Goal: Task Accomplishment & Management: Manage account settings

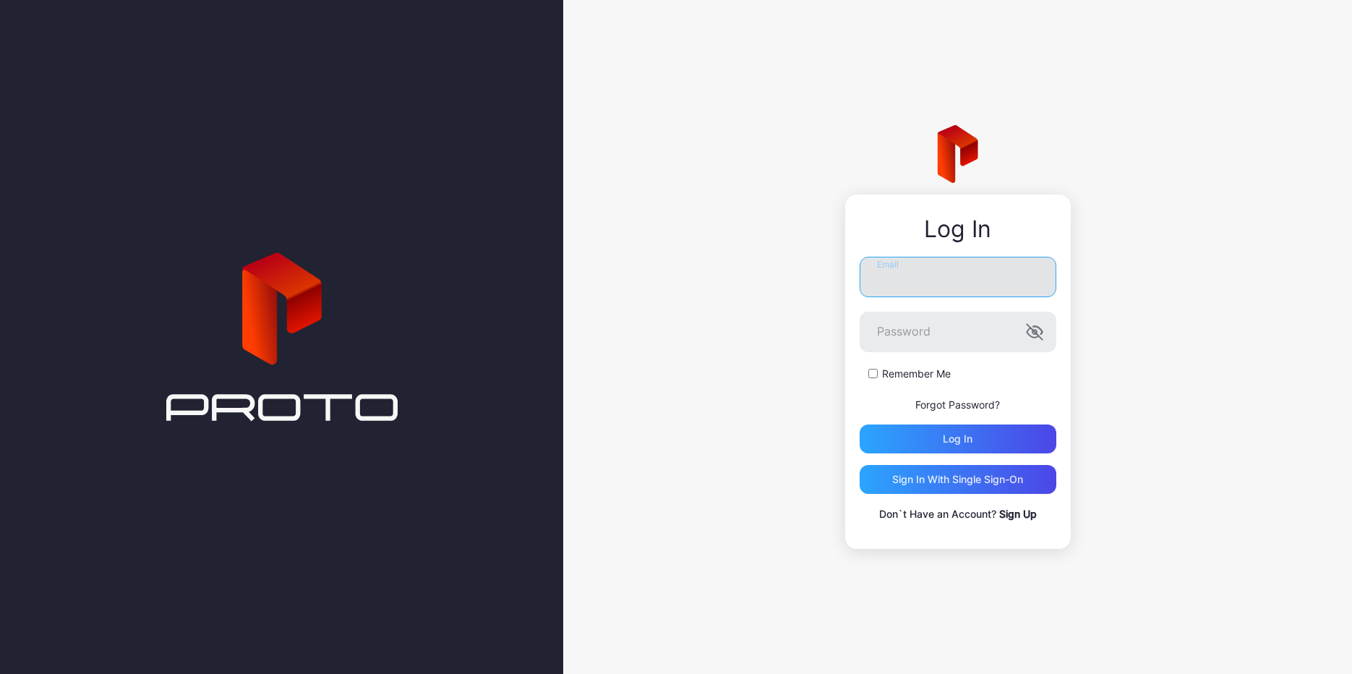
click at [907, 272] on input "Email" at bounding box center [957, 277] width 197 height 40
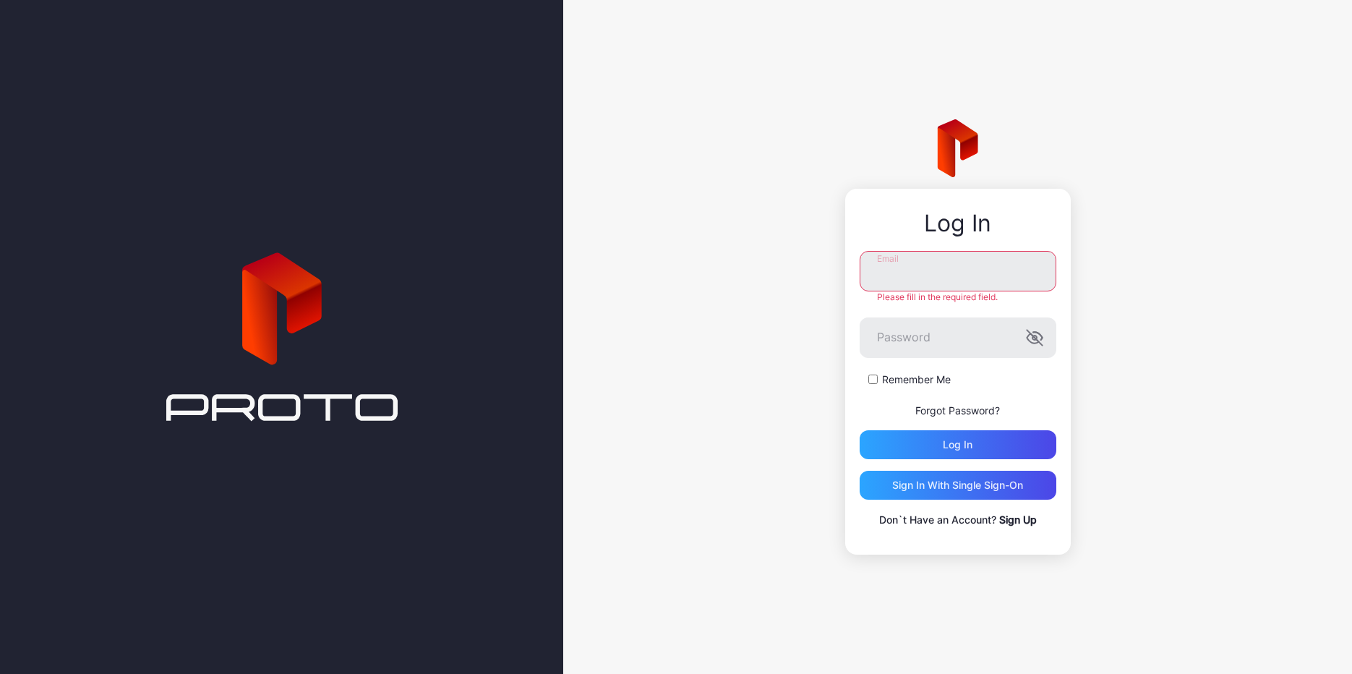
type input "**********"
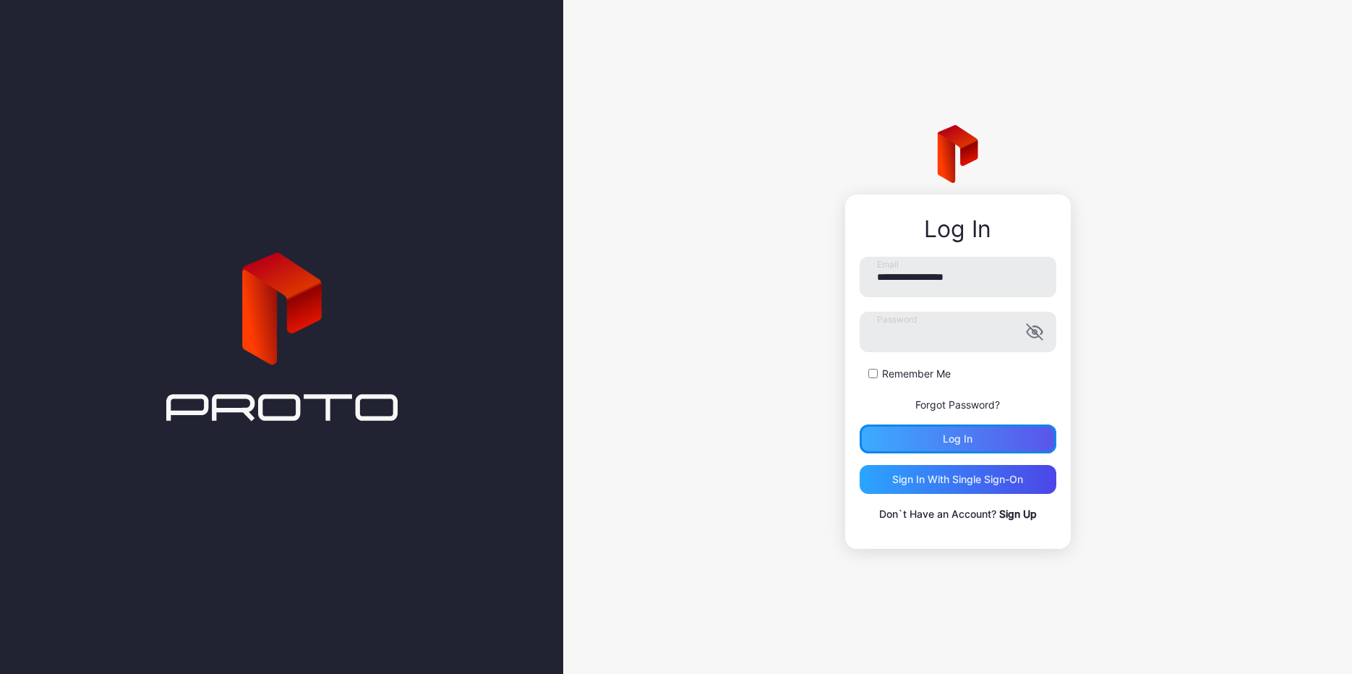
click at [949, 435] on div "Log in" at bounding box center [957, 438] width 197 height 29
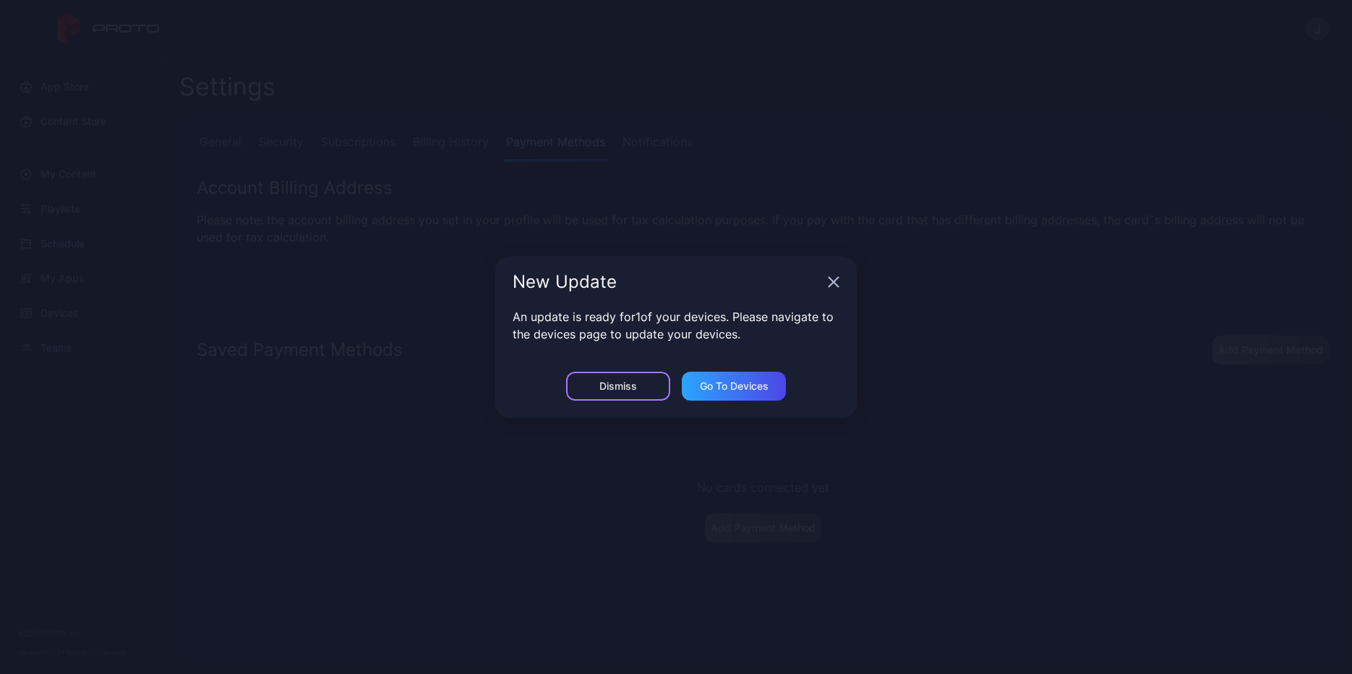
click at [624, 388] on div "Dismiss" at bounding box center [618, 386] width 38 height 12
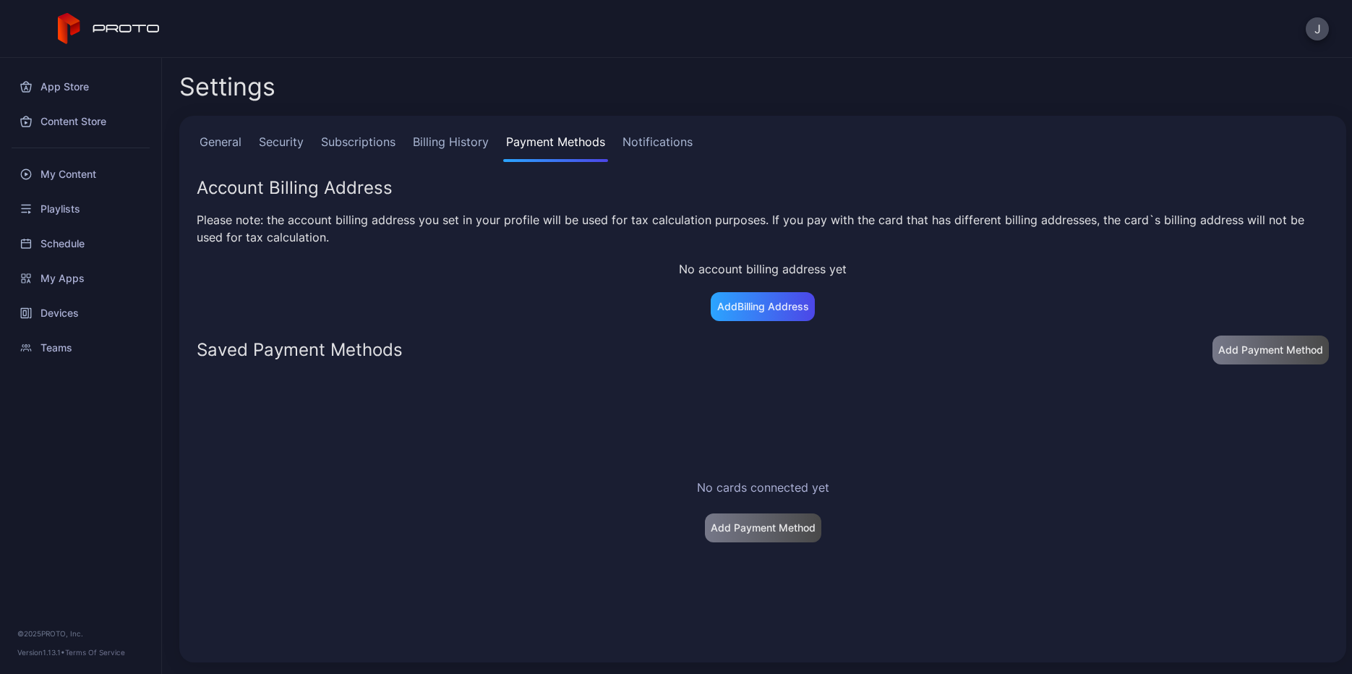
click at [501, 447] on div "No cards connected yet Add Payment Method" at bounding box center [762, 510] width 1155 height 292
click at [757, 306] on div "Add Billing Address" at bounding box center [763, 307] width 92 height 12
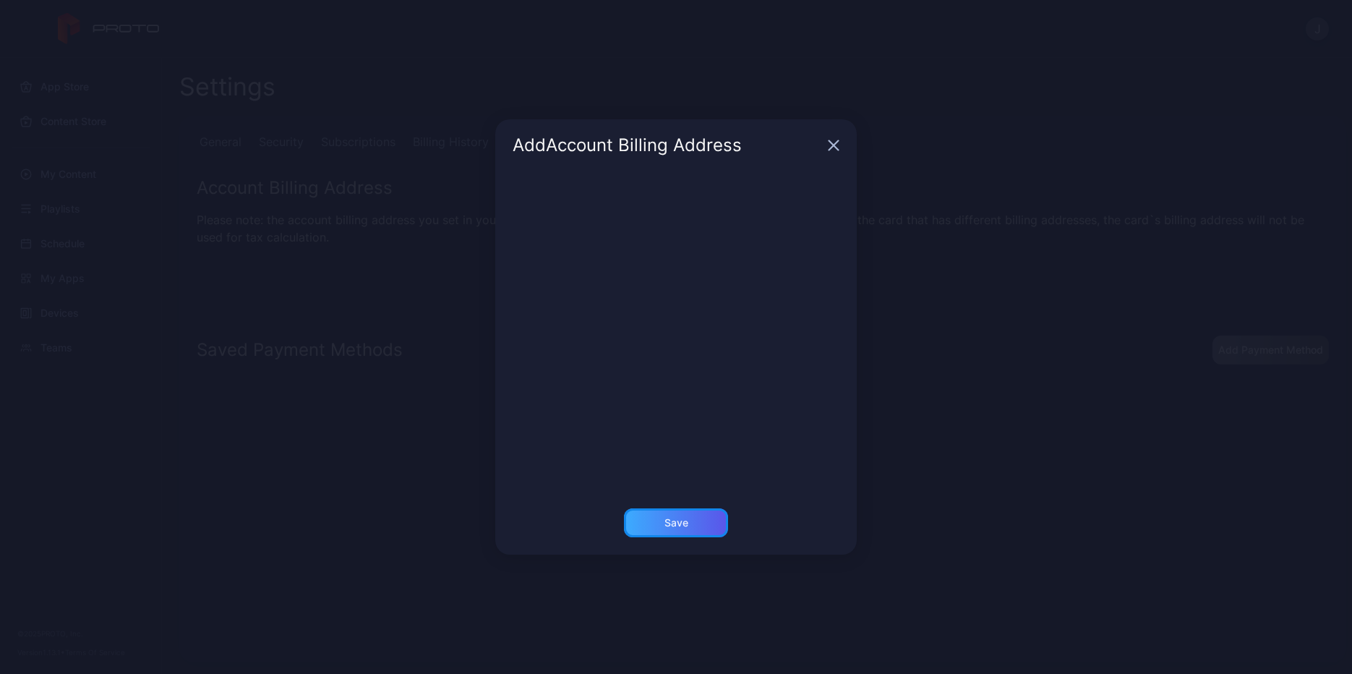
click at [685, 536] on div "Save" at bounding box center [676, 522] width 104 height 29
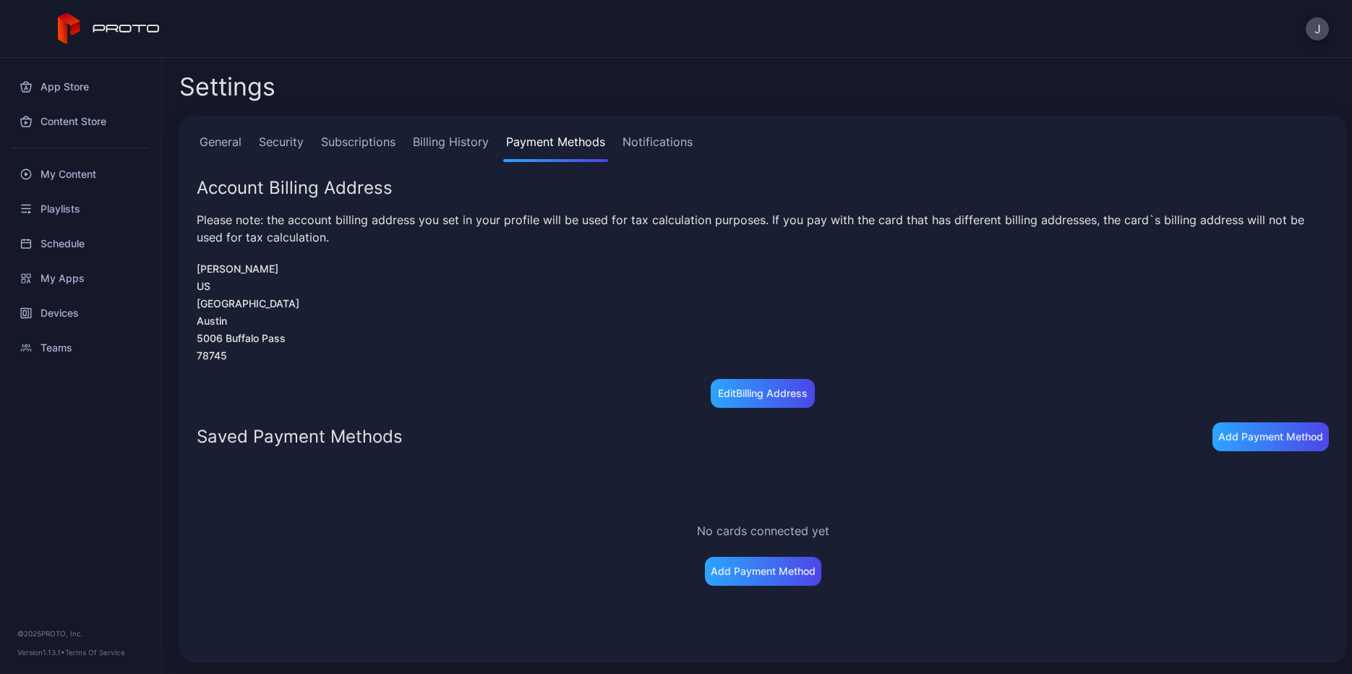
click at [474, 563] on div "No cards connected yet Add Payment Method" at bounding box center [762, 553] width 1155 height 205
click at [1298, 426] on div "Add Payment Method" at bounding box center [1268, 436] width 121 height 29
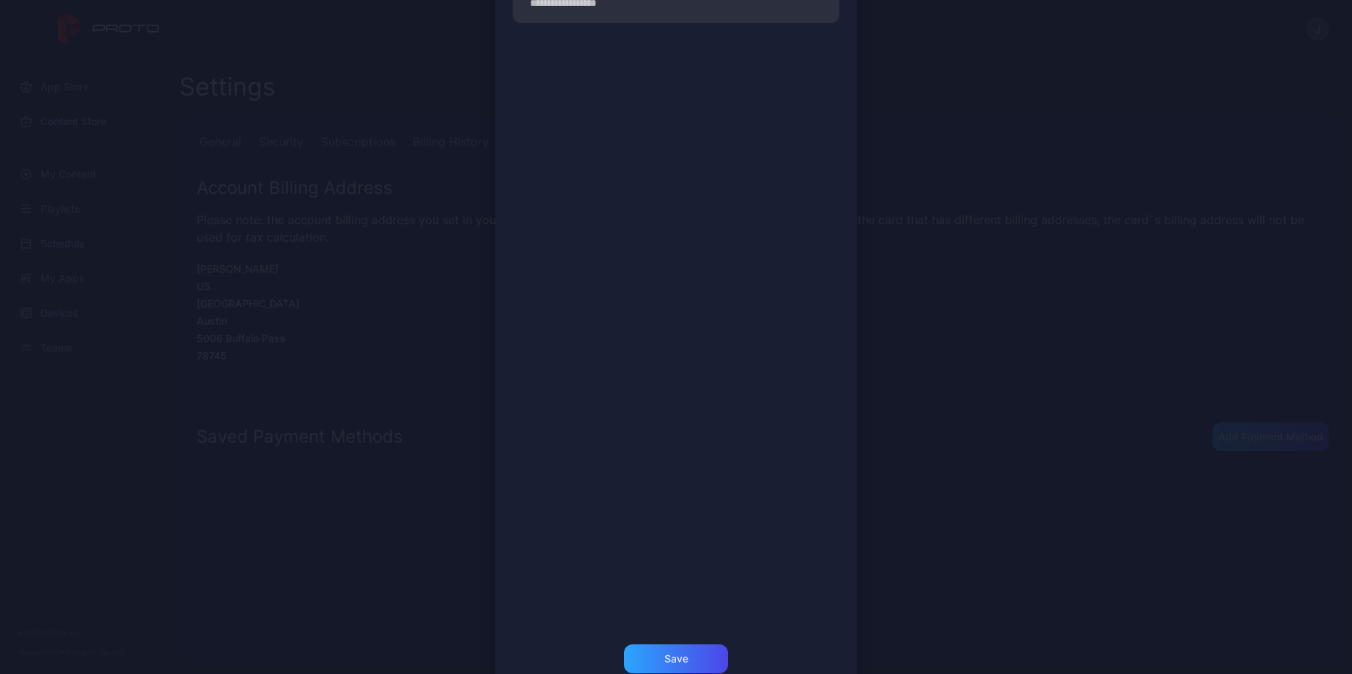
scroll to position [135, 0]
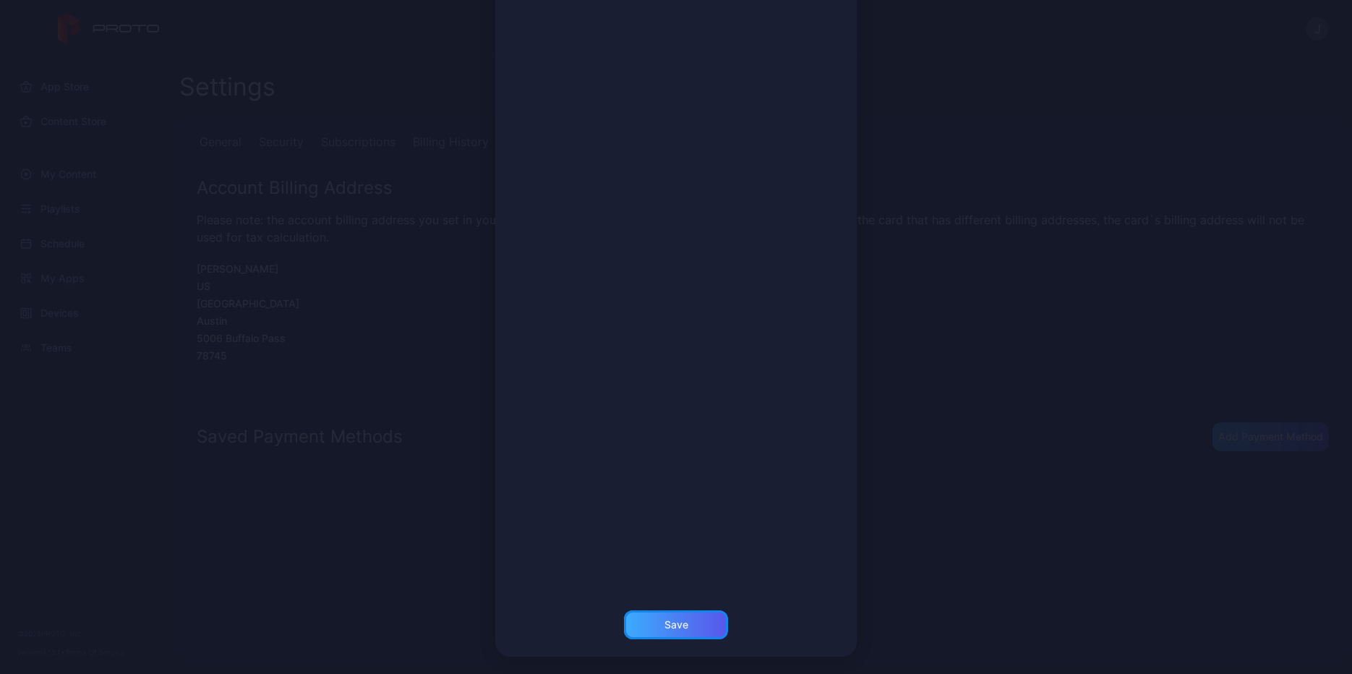
click at [675, 622] on div "Save" at bounding box center [676, 625] width 24 height 12
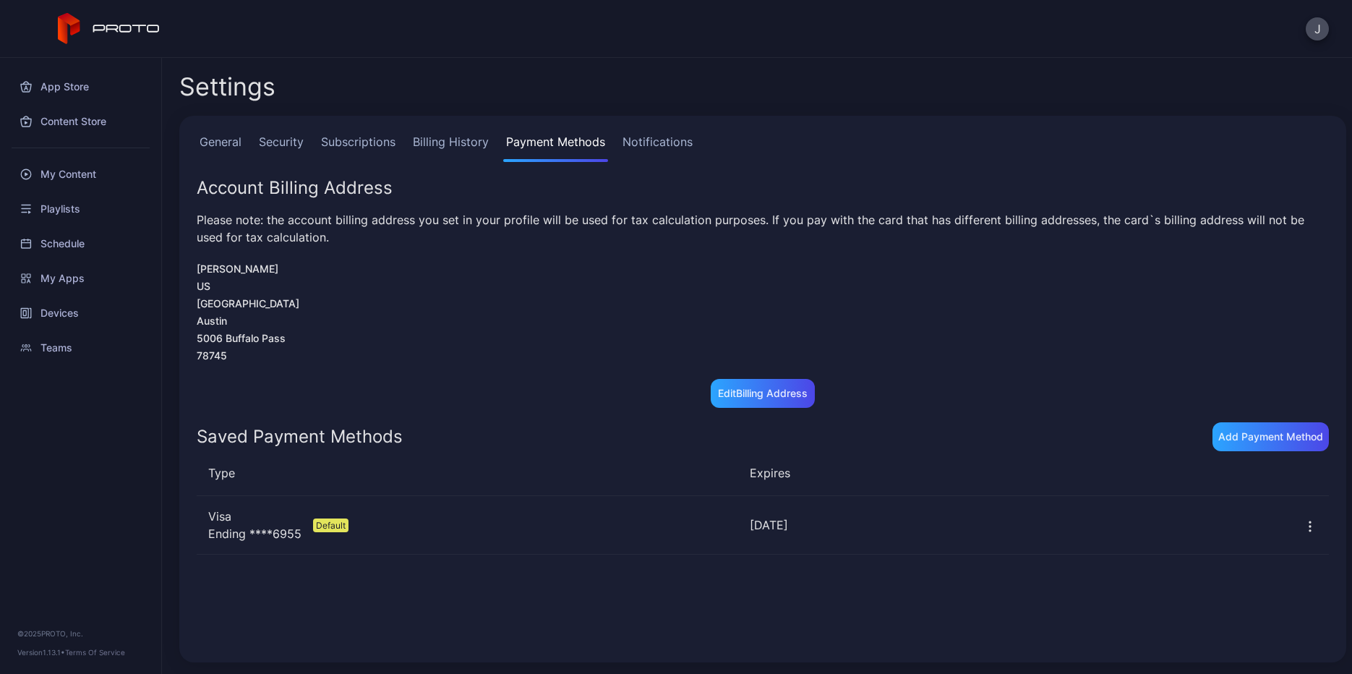
drag, startPoint x: 43, startPoint y: 523, endPoint x: 48, endPoint y: 514, distance: 10.0
click at [43, 523] on div "App Store Content Store My Content Playlists Schedule My Apps Devices Teams © 2…" at bounding box center [81, 366] width 162 height 616
drag, startPoint x: 568, startPoint y: 620, endPoint x: 607, endPoint y: 569, distance: 64.5
click at [567, 620] on div "Type Expires Visa Ending **** 6955 Expires [DATE] Default [DATE]" at bounding box center [762, 553] width 1155 height 205
click at [87, 508] on div "App Store Content Store My Content Playlists Schedule My Apps Devices Teams © 2…" at bounding box center [81, 366] width 162 height 616
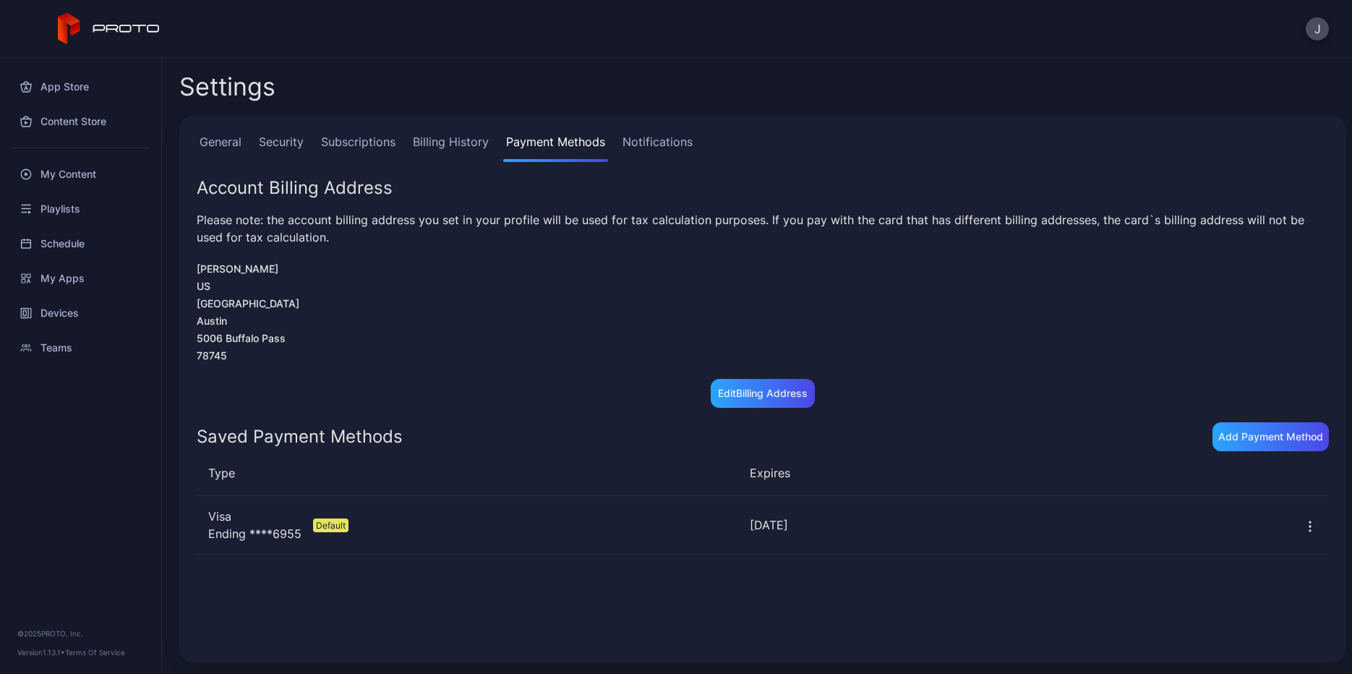
click at [98, 497] on div "App Store Content Store My Content Playlists Schedule My Apps Devices Teams © 2…" at bounding box center [81, 366] width 162 height 616
